Goal: Task Accomplishment & Management: Use online tool/utility

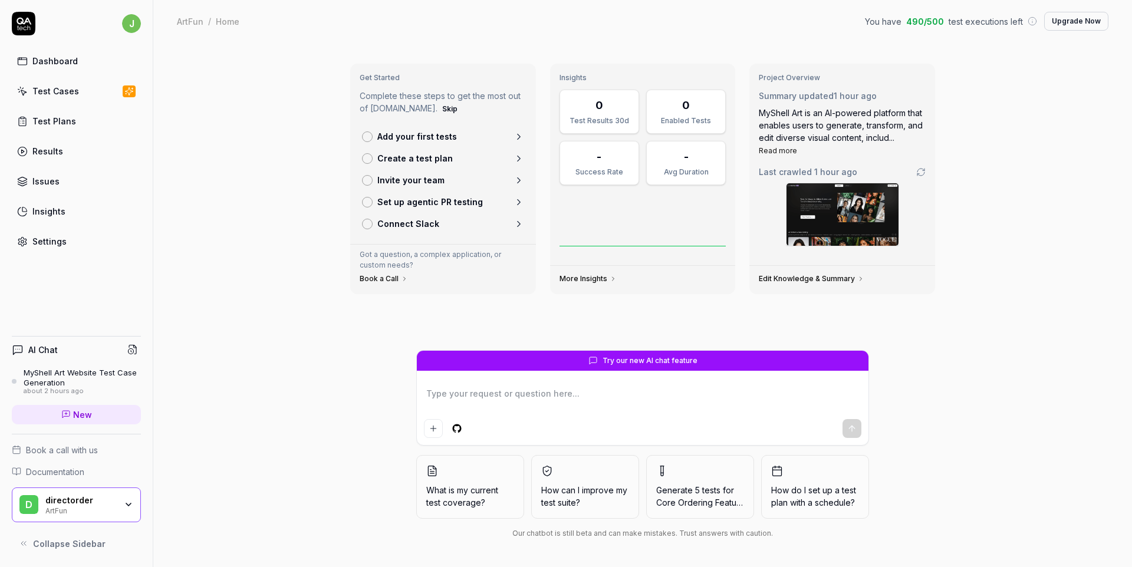
click at [286, 448] on div "Get Started Complete these steps to get the most out of QA.tech. Skip Add your …" at bounding box center [642, 304] width 979 height 525
click at [411, 142] on p "Add your first tests" at bounding box center [417, 136] width 80 height 12
type textarea "*"
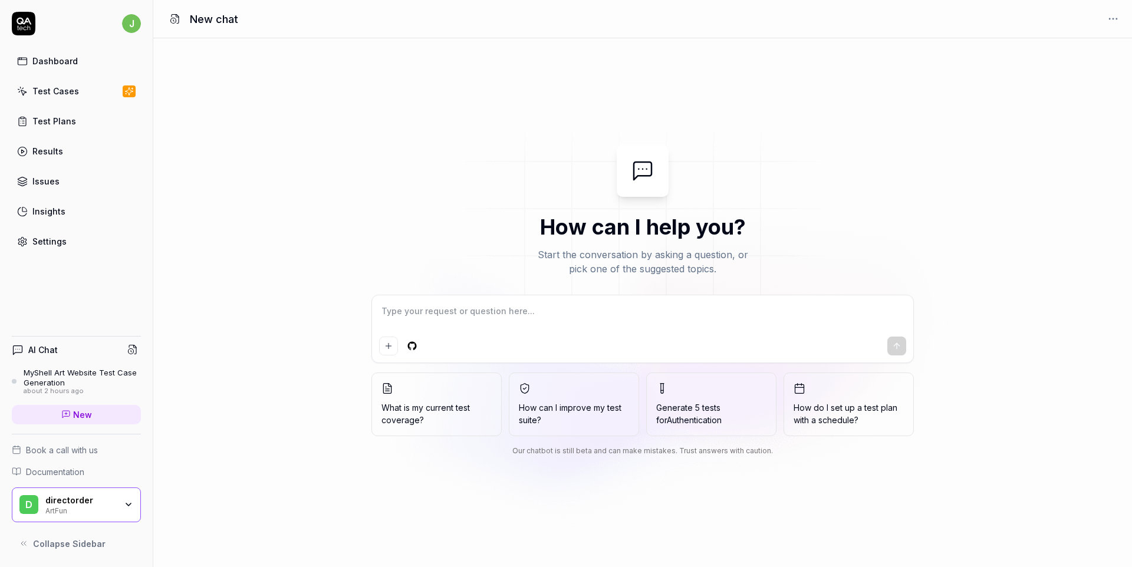
type textarea "*"
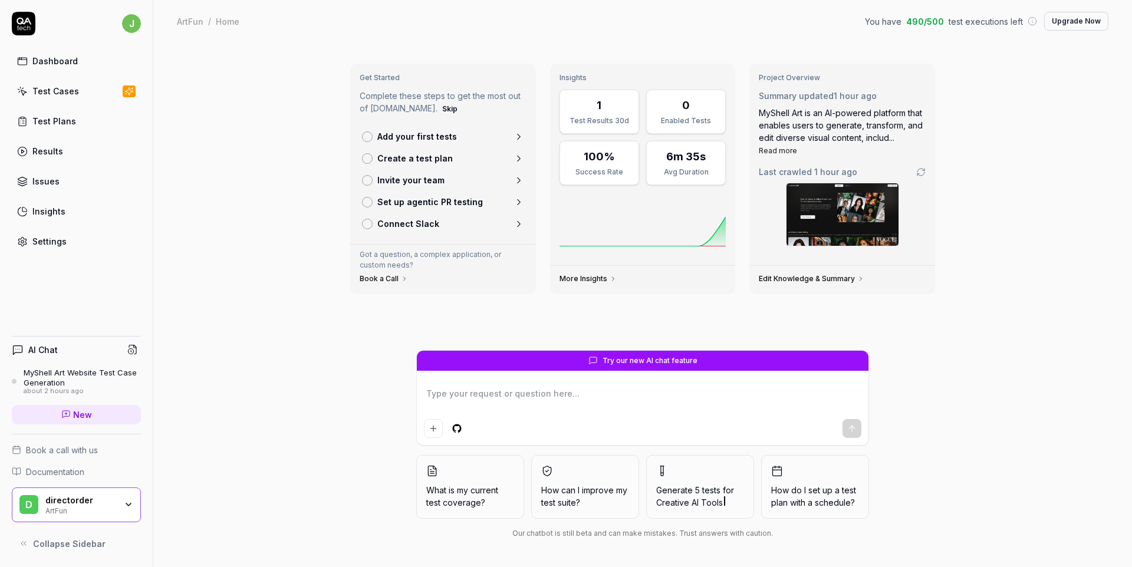
click at [693, 162] on div "6m 35s" at bounding box center [685, 157] width 39 height 16
click at [602, 98] on div "1" at bounding box center [599, 105] width 64 height 16
type textarea "*"
click at [588, 279] on link "More Insights" at bounding box center [587, 278] width 57 height 9
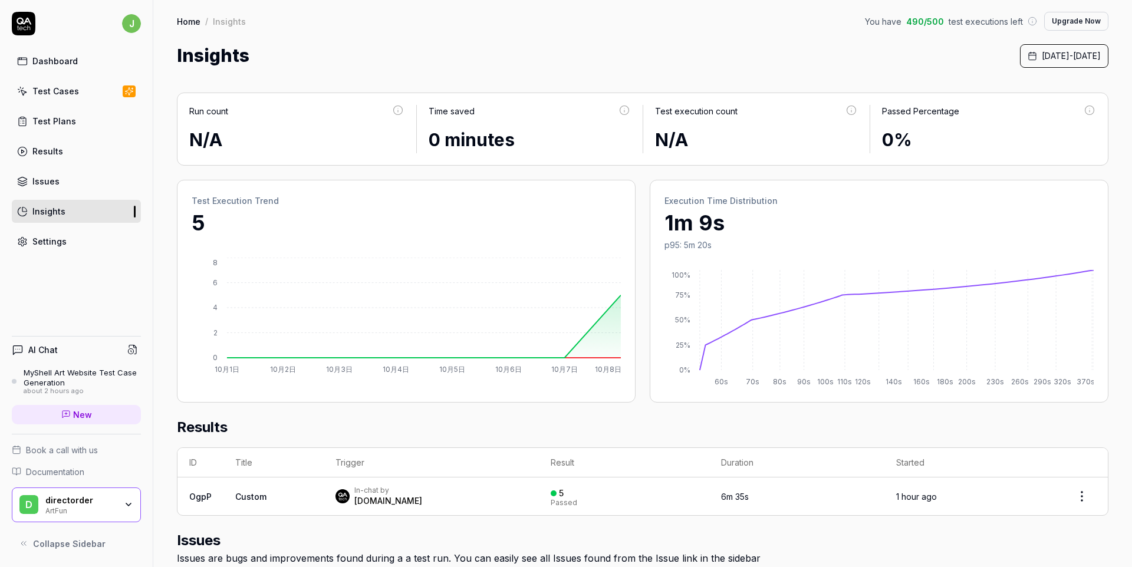
click at [825, 268] on div "Execution Time Distribution 1m 9s p95: 5m 20s 0% 25% 50% 75% 100% 60s 70s 80s 9…" at bounding box center [879, 291] width 459 height 223
click at [719, 262] on div "Execution Time Distribution 1m 9s p95: 5m 20s 0% 25% 50% 75% 100% 60s 70s 80s 9…" at bounding box center [879, 291] width 459 height 223
click at [702, 225] on p "1m 9s" at bounding box center [878, 223] width 429 height 32
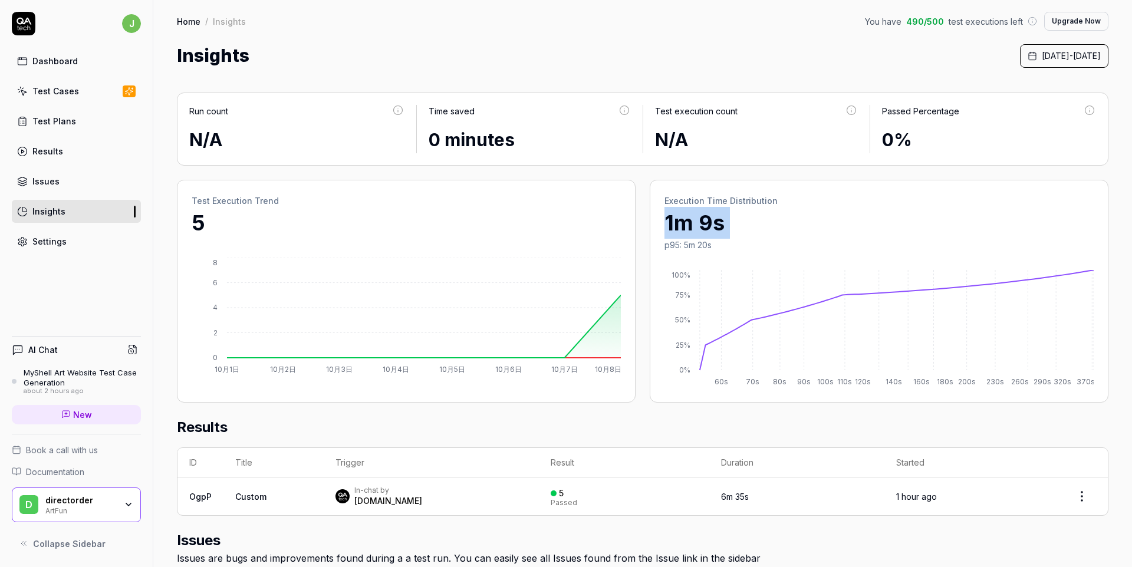
click at [63, 93] on div "Test Cases" at bounding box center [55, 91] width 47 height 12
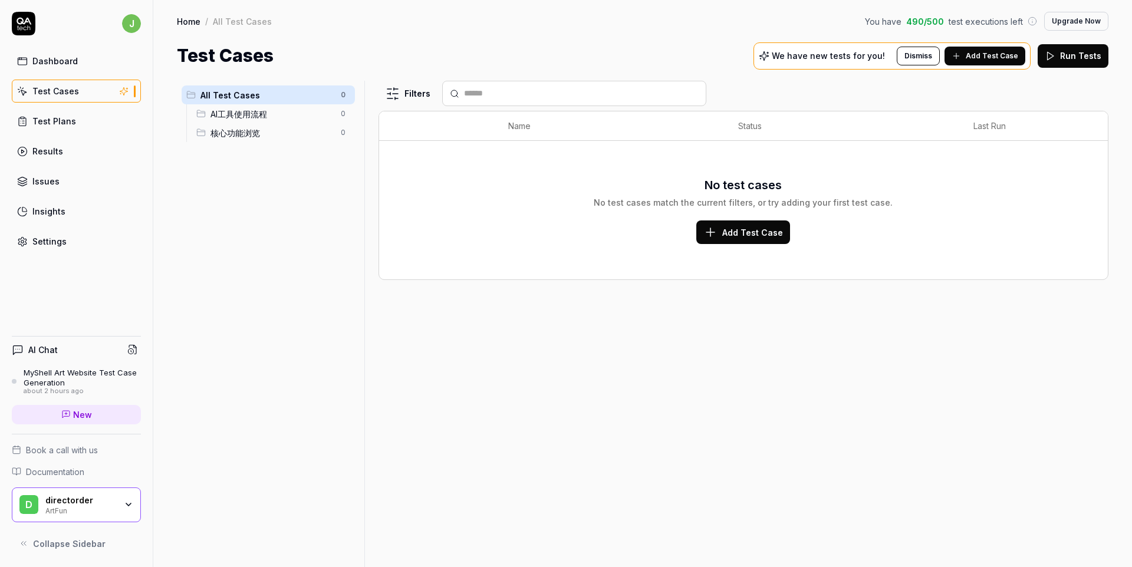
click at [281, 123] on div "核心功能浏览 0" at bounding box center [273, 132] width 163 height 19
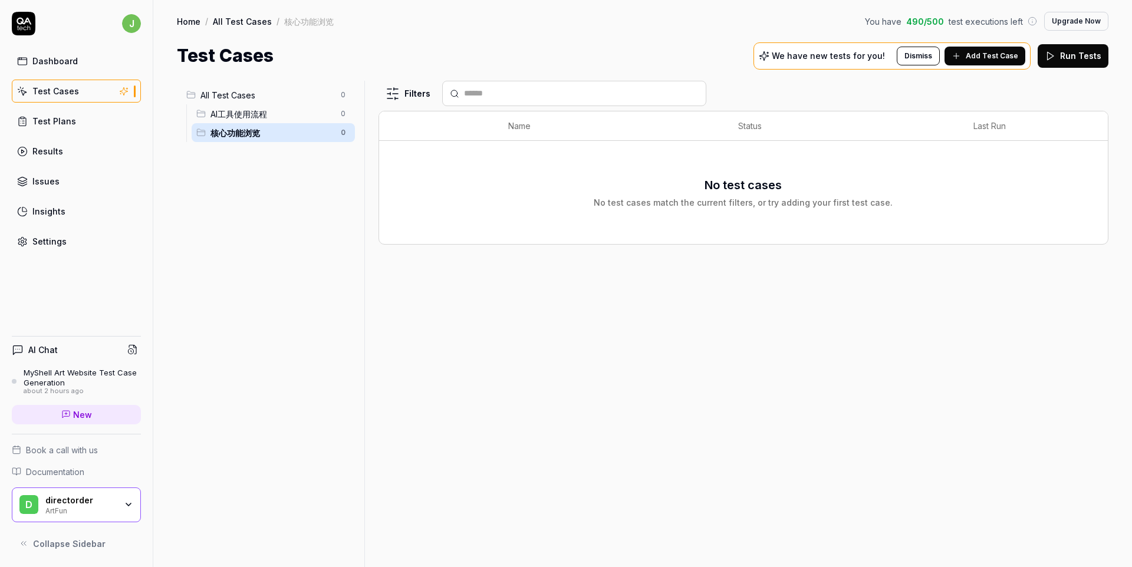
click at [281, 103] on div "All Test Cases 0" at bounding box center [268, 94] width 173 height 19
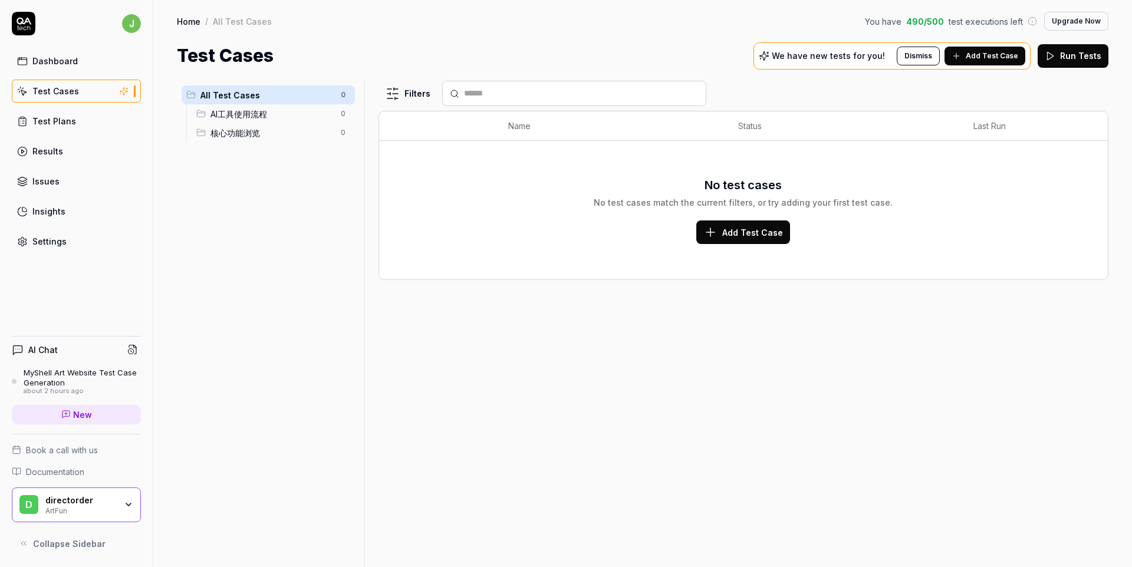
click at [249, 113] on span "AI工具使用流程" at bounding box center [271, 114] width 123 height 12
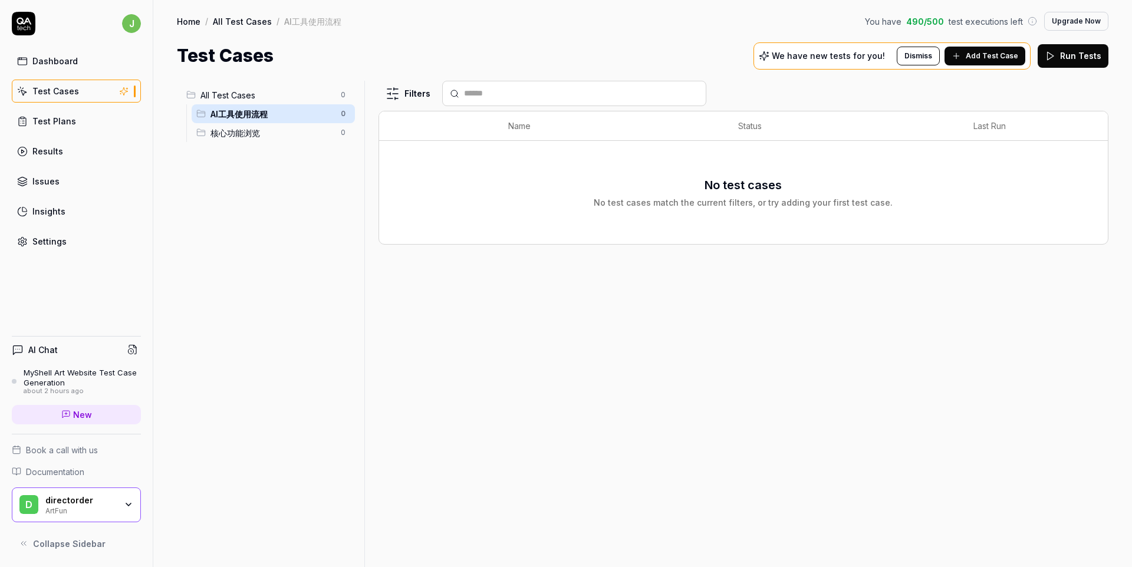
click at [251, 127] on span "核心功能浏览" at bounding box center [271, 133] width 123 height 12
click at [254, 102] on div "All Test Cases 0" at bounding box center [268, 94] width 173 height 19
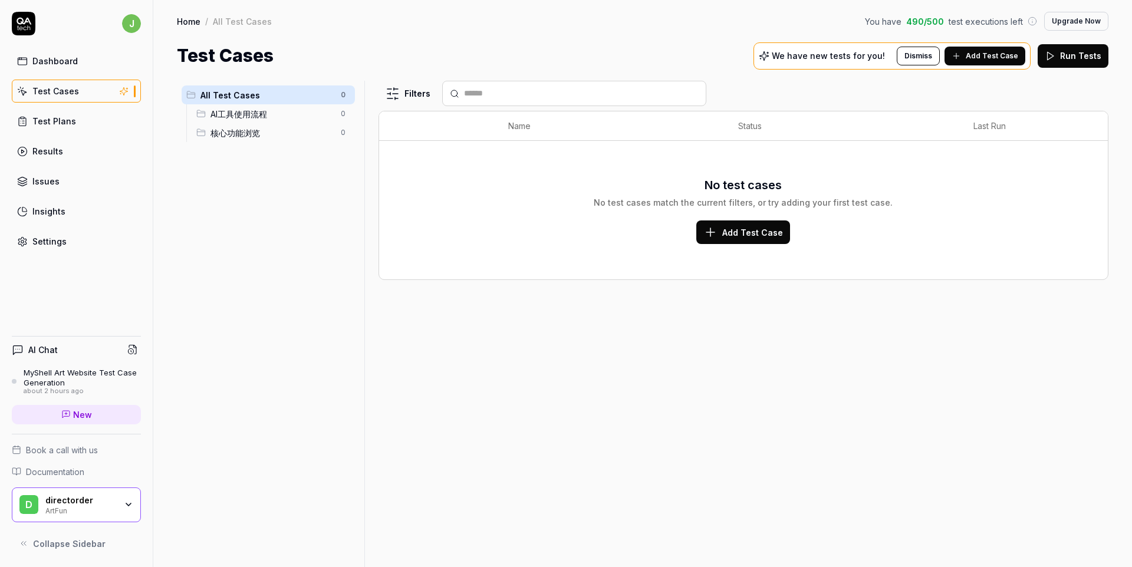
click at [981, 61] on button "Add Test Case" at bounding box center [984, 56] width 81 height 19
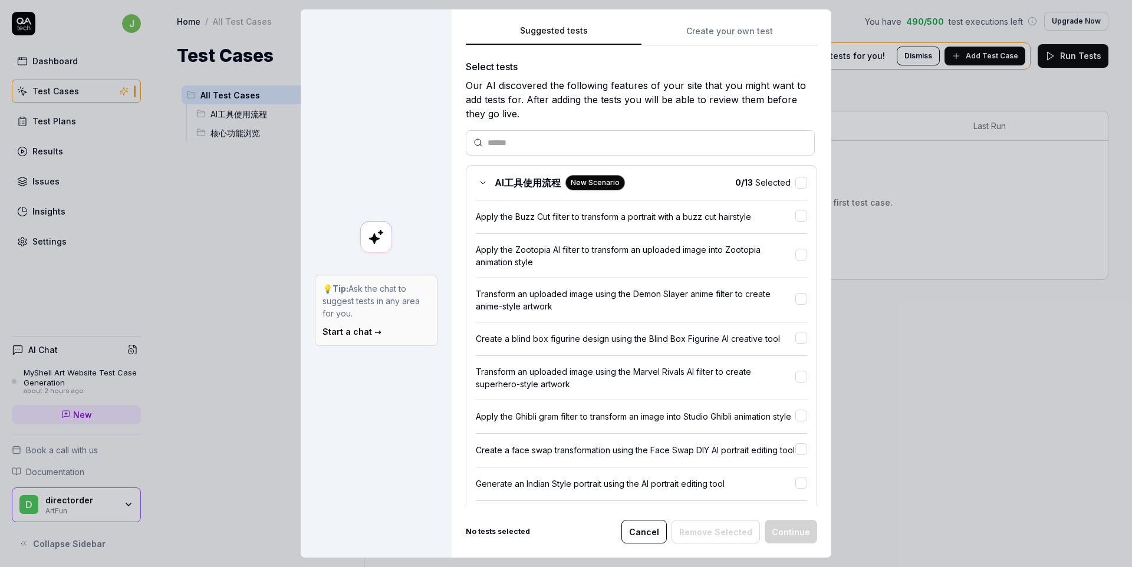
scroll to position [374, 0]
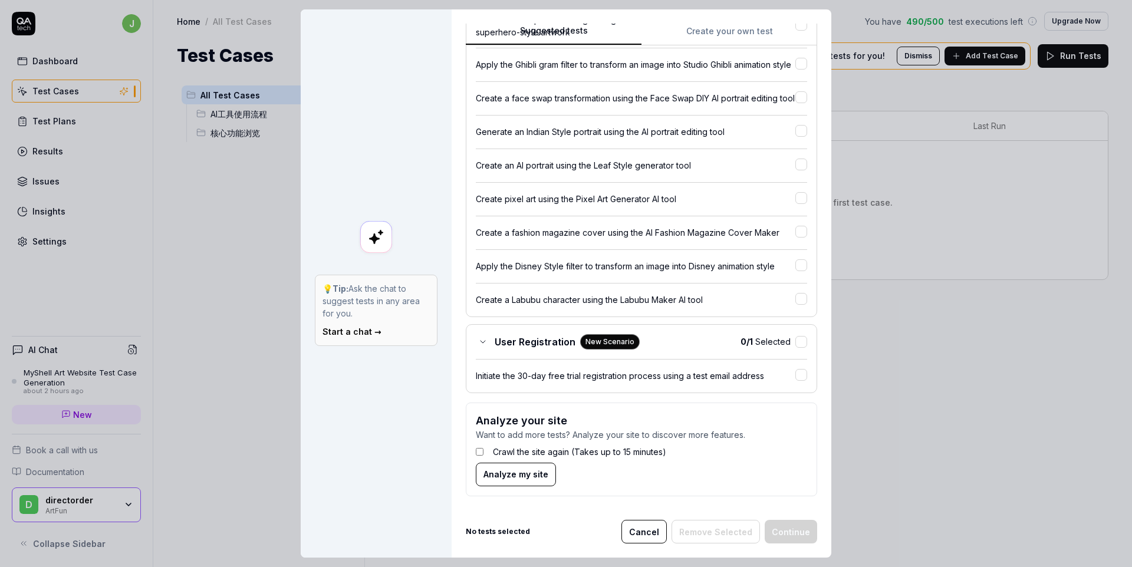
click at [539, 450] on label "Crawl the site again (Takes up to 15 minutes)" at bounding box center [579, 452] width 173 height 12
click at [523, 474] on span "Analyze my site" at bounding box center [515, 474] width 65 height 12
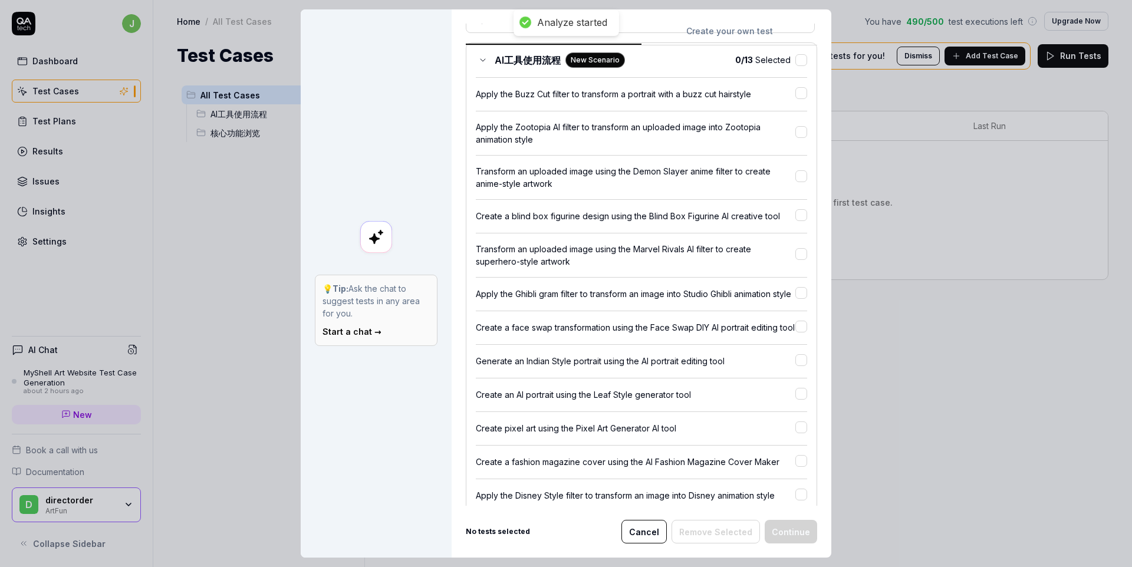
scroll to position [0, 0]
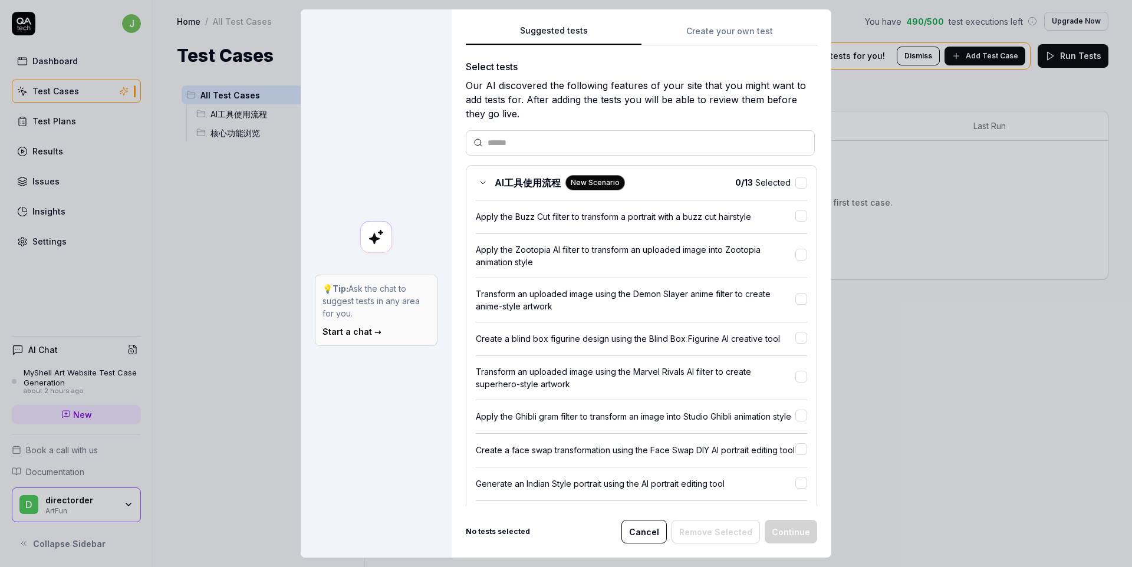
click at [799, 182] on button "button" at bounding box center [801, 183] width 12 height 12
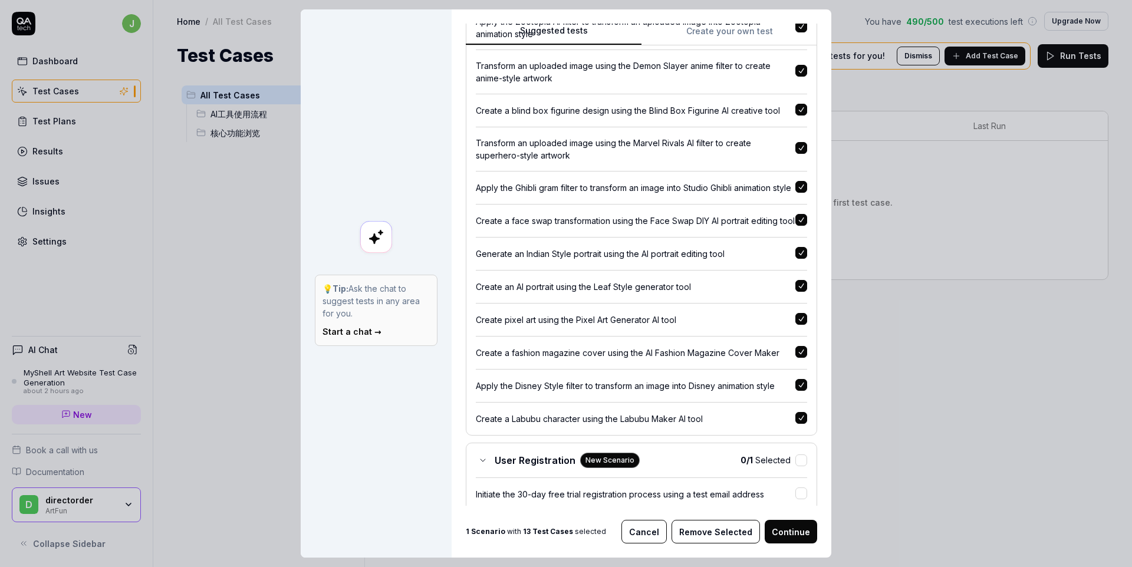
scroll to position [354, 0]
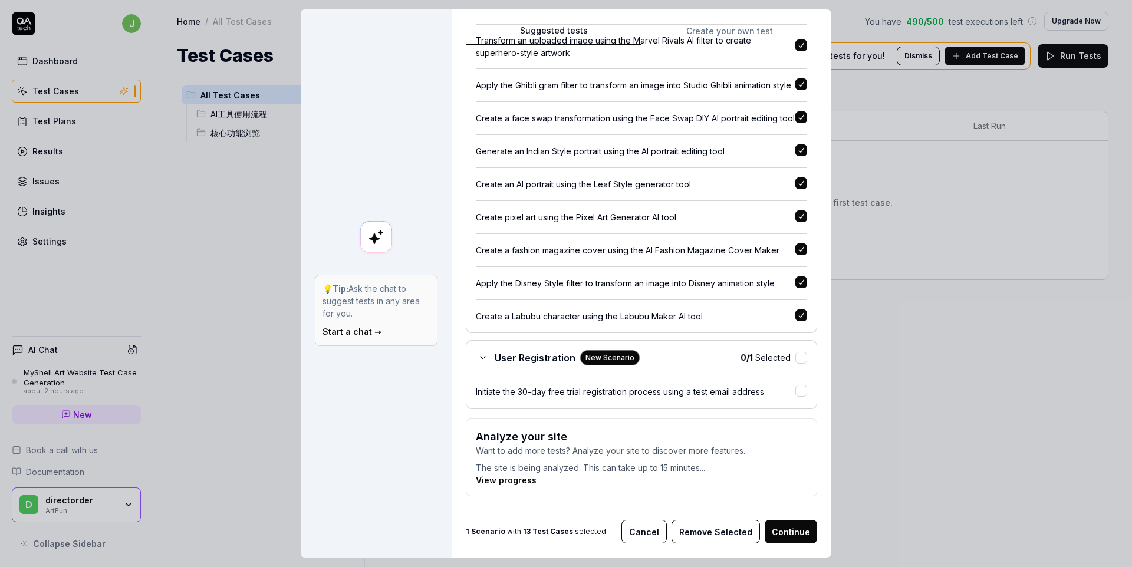
click at [805, 360] on button "button" at bounding box center [801, 358] width 12 height 12
click at [800, 360] on button "button" at bounding box center [801, 358] width 12 height 12
click at [799, 539] on button "Continue" at bounding box center [791, 532] width 52 height 24
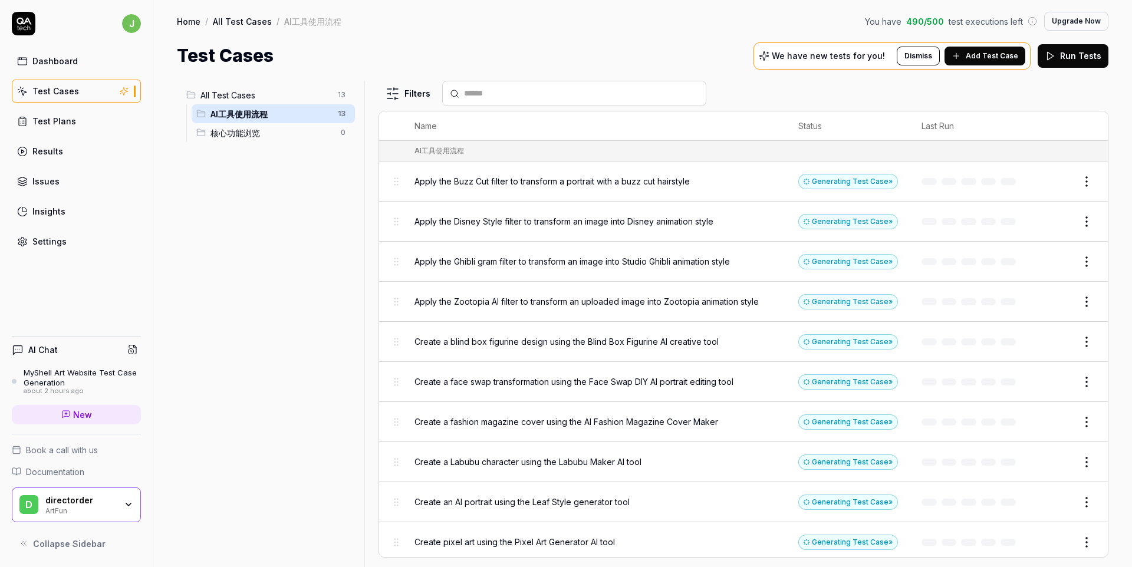
click at [310, 281] on div "All Test Cases 13 AI工具使用流程 13 核心功能浏览 0" at bounding box center [268, 317] width 183 height 472
click at [211, 397] on div "All Test Cases 13 AI工具使用流程 13 核心功能浏览 0" at bounding box center [268, 317] width 183 height 472
click at [1063, 53] on button "Run Tests" at bounding box center [1072, 56] width 71 height 24
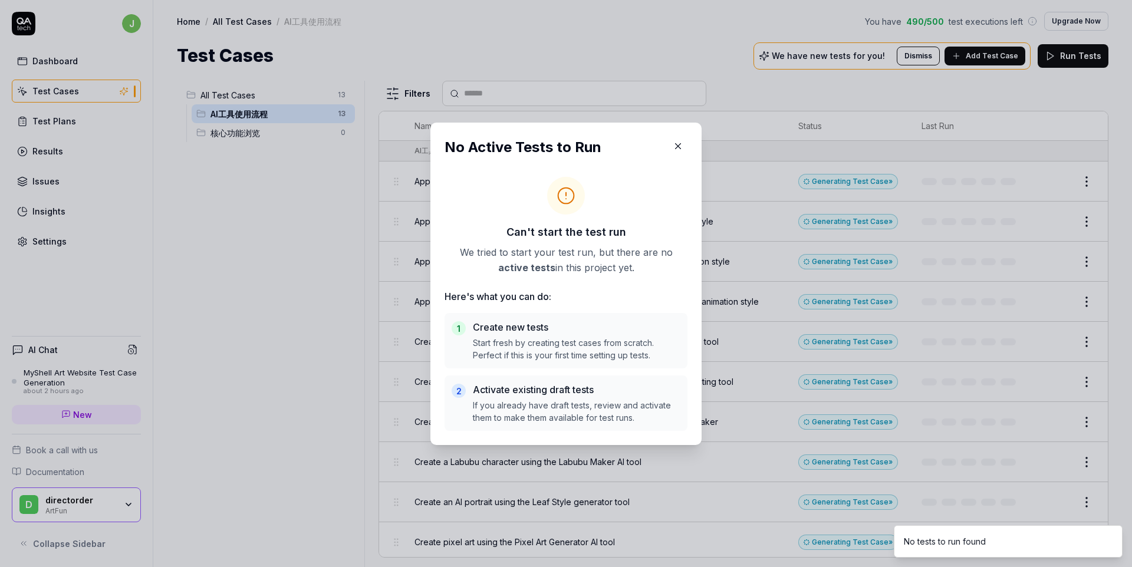
click at [568, 372] on div "1 Create new tests Start fresh by creating test cases from scratch. Perfect if …" at bounding box center [565, 372] width 243 height 118
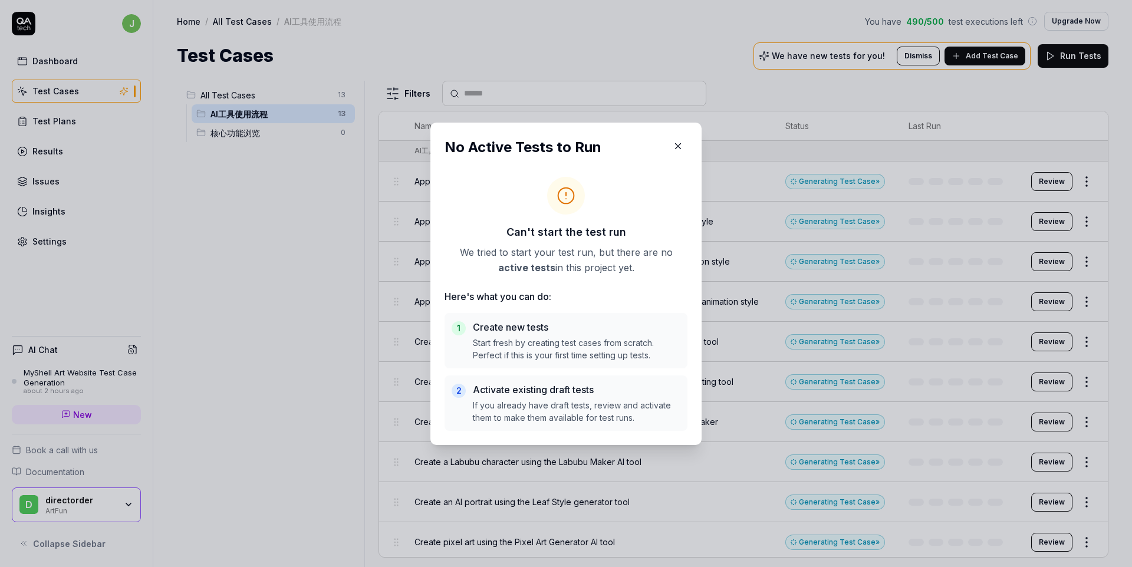
click at [674, 143] on icon "button" at bounding box center [678, 146] width 11 height 11
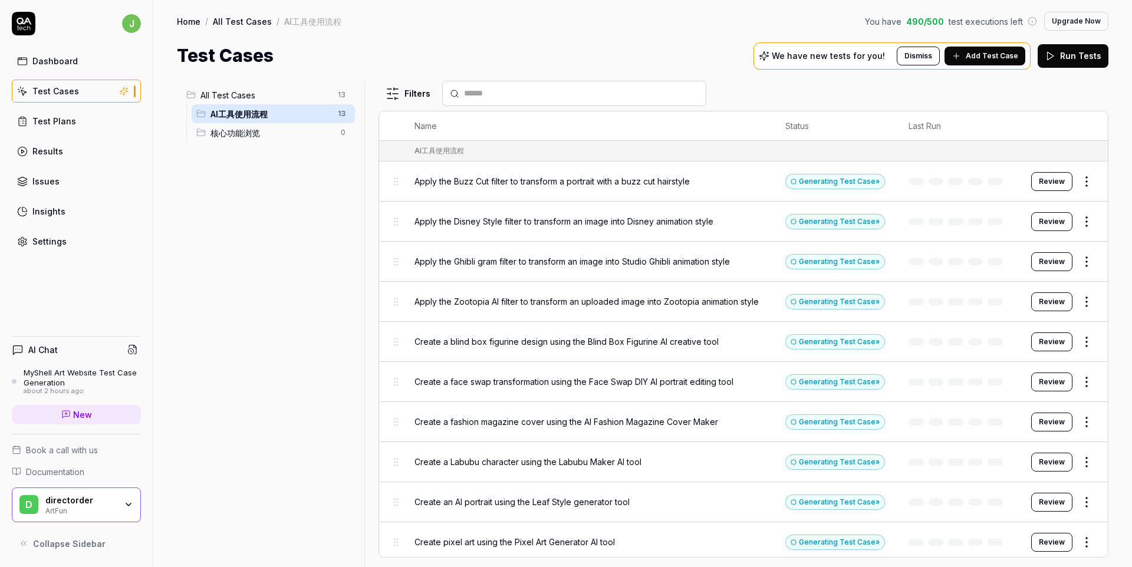
click at [1072, 43] on div "We have new tests for you! Dismiss Add Test Case Run Tests" at bounding box center [930, 55] width 355 height 27
